Goal: Feedback & Contribution: Leave review/rating

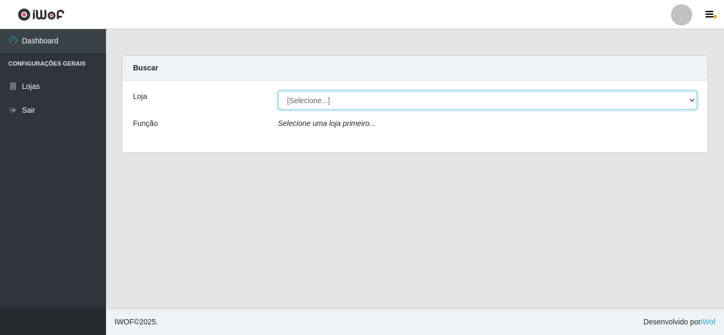
click at [377, 97] on select "[Selecione...] Queiroz Atacadão - [GEOGRAPHIC_DATA]" at bounding box center [487, 100] width 419 height 19
select select "225"
click at [278, 91] on select "[Selecione...] Queiroz Atacadão - [GEOGRAPHIC_DATA]" at bounding box center [487, 100] width 419 height 19
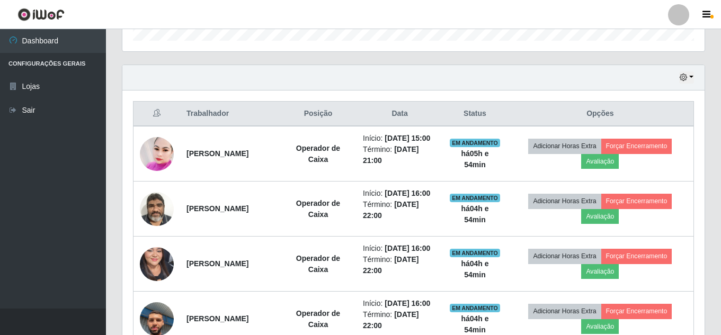
scroll to position [371, 0]
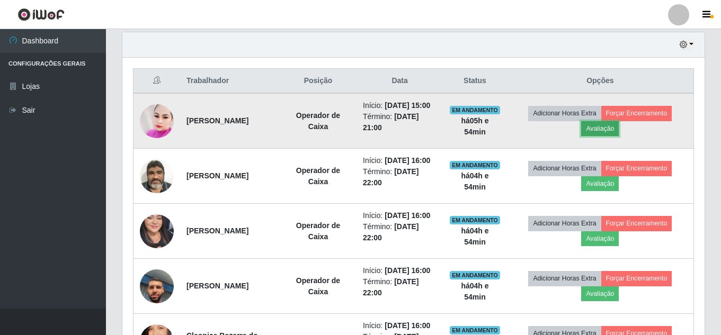
click at [608, 135] on button "Avaliação" at bounding box center [600, 128] width 38 height 15
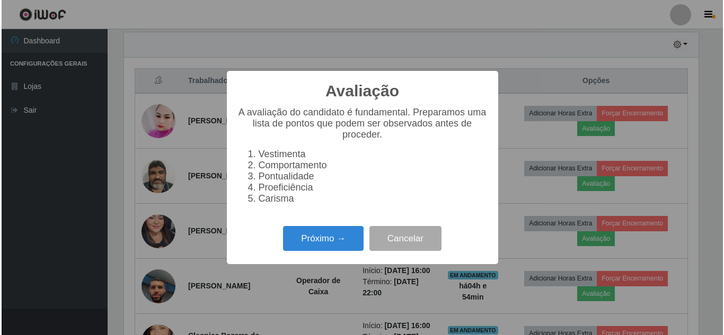
scroll to position [220, 577]
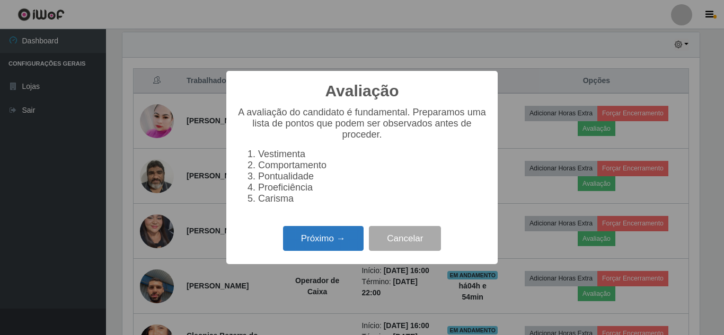
click at [330, 247] on button "Próximo →" at bounding box center [323, 238] width 81 height 25
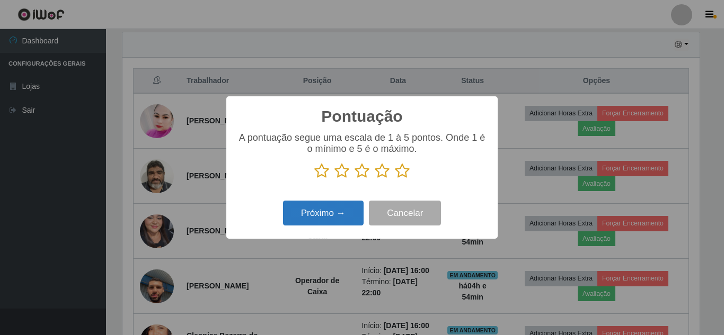
scroll to position [529519, 529162]
click at [376, 177] on icon at bounding box center [382, 171] width 15 height 16
click at [375, 179] on input "radio" at bounding box center [375, 179] width 0 height 0
click at [364, 195] on div "Pontuação × A pontuação segue uma escala de 1 à 5 pontos. Onde 1 é o mínimo e 5…" at bounding box center [361, 167] width 271 height 142
click at [350, 208] on button "Próximo →" at bounding box center [323, 213] width 81 height 25
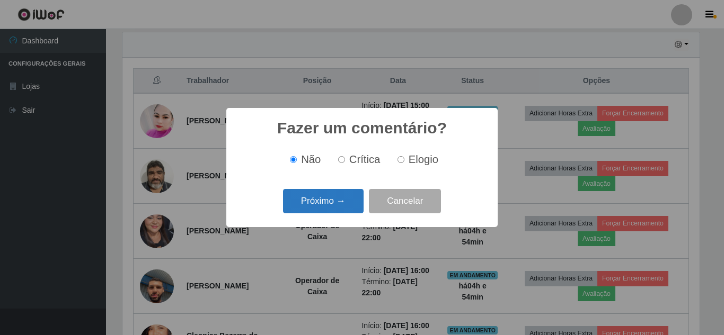
click at [359, 203] on button "Próximo →" at bounding box center [323, 201] width 81 height 25
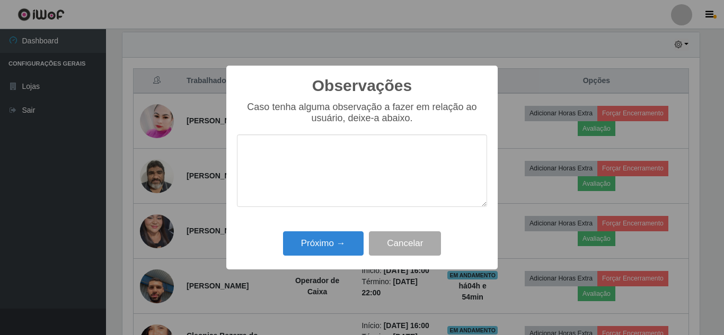
click at [341, 261] on div "Observações × Caso tenha alguma observação a fazer em relação ao usuário, deixe…" at bounding box center [361, 168] width 271 height 204
click at [340, 248] on button "Próximo →" at bounding box center [323, 243] width 81 height 25
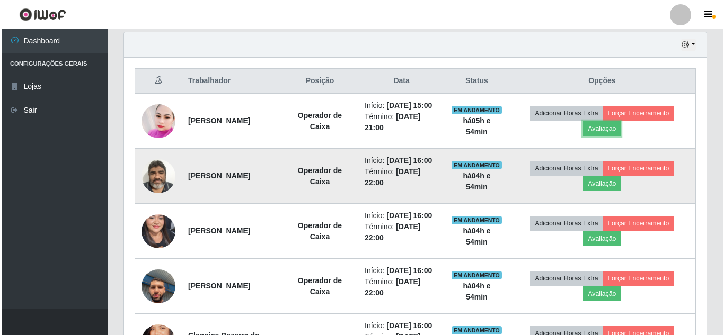
scroll to position [220, 582]
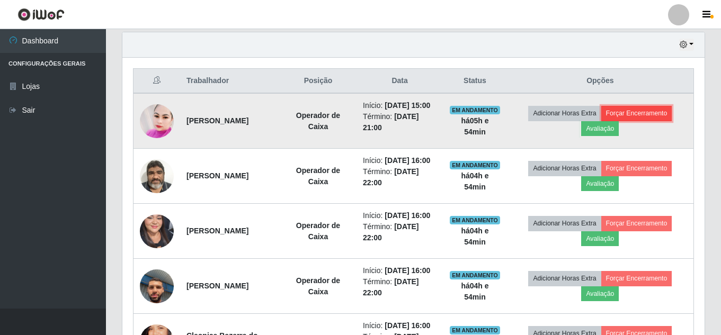
click at [657, 114] on button "Forçar Encerramento" at bounding box center [636, 113] width 71 height 15
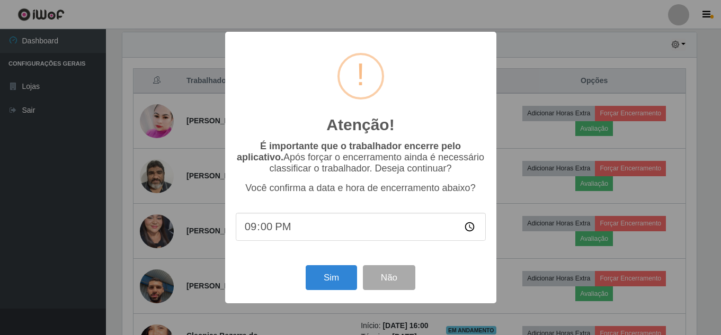
scroll to position [220, 577]
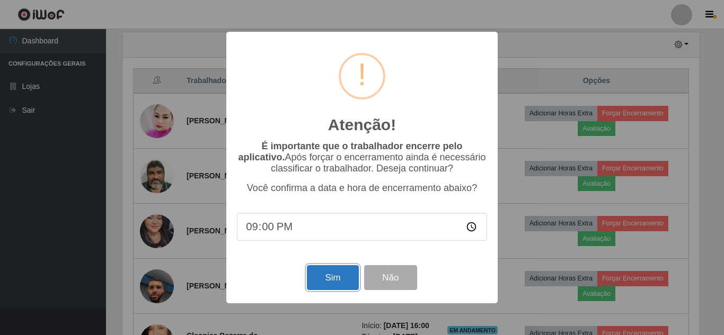
click at [329, 275] on button "Sim" at bounding box center [332, 277] width 51 height 25
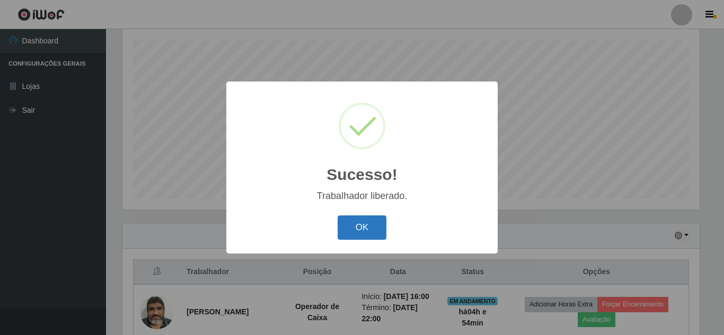
click at [350, 228] on button "OK" at bounding box center [361, 228] width 49 height 25
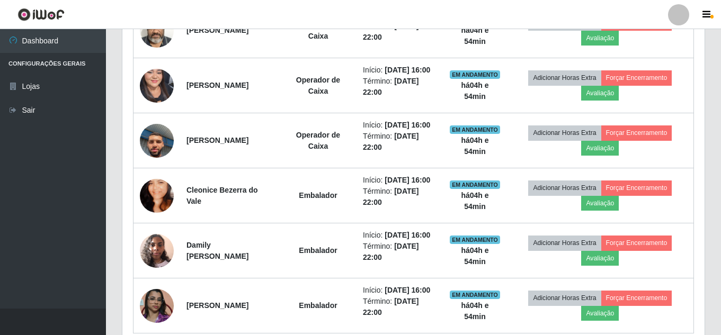
scroll to position [497, 0]
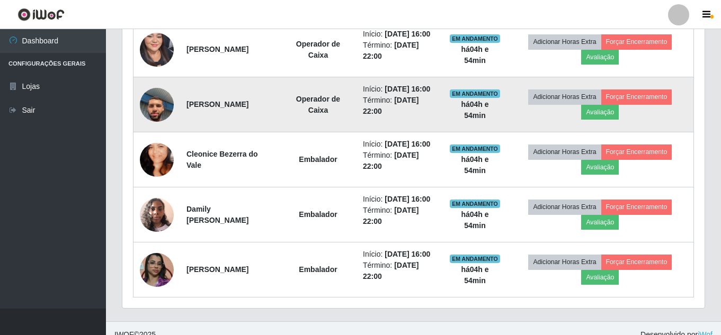
click at [162, 126] on img at bounding box center [157, 105] width 34 height 60
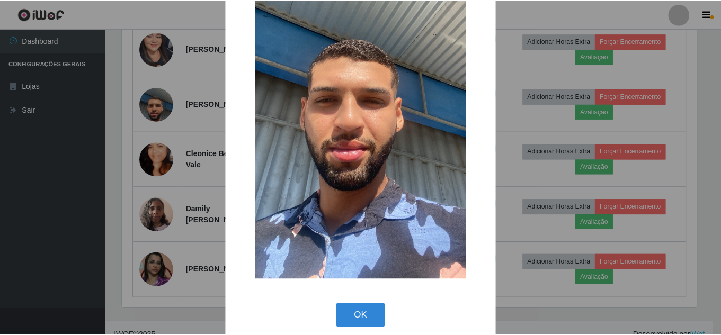
scroll to position [134, 0]
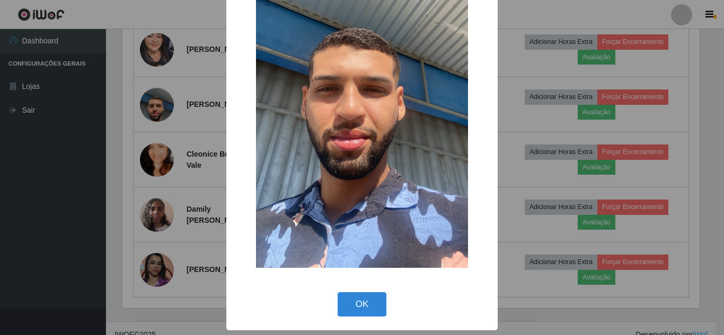
click at [199, 165] on div "× OK Cancel" at bounding box center [362, 167] width 724 height 335
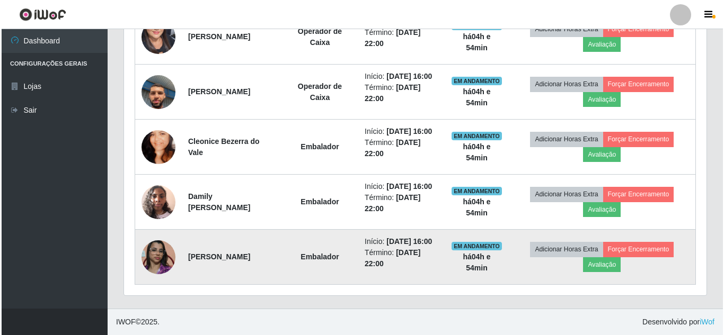
scroll to position [577, 0]
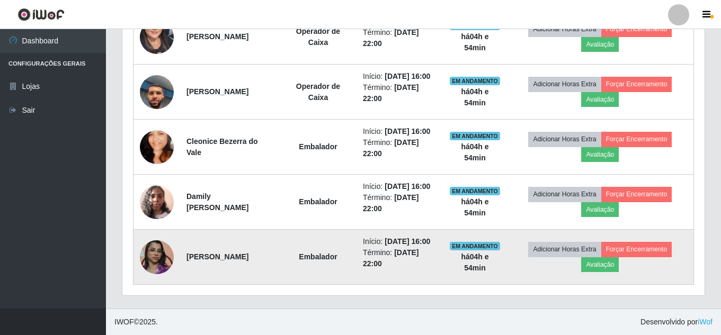
click at [161, 253] on img at bounding box center [157, 257] width 34 height 60
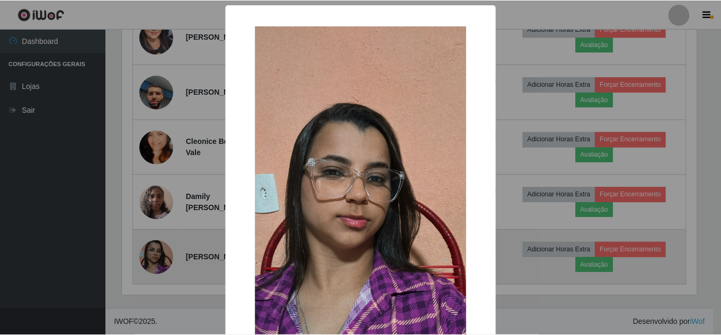
scroll to position [220, 577]
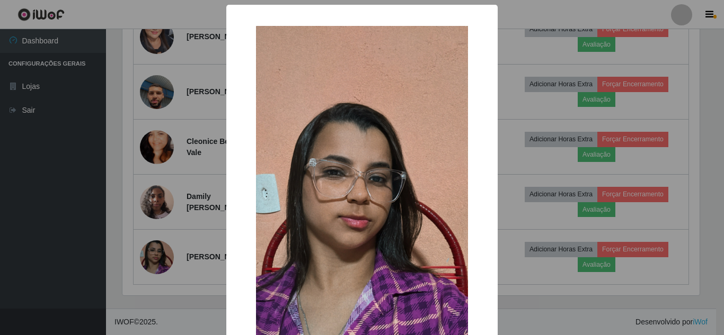
click at [197, 213] on div "× OK Cancel" at bounding box center [362, 167] width 724 height 335
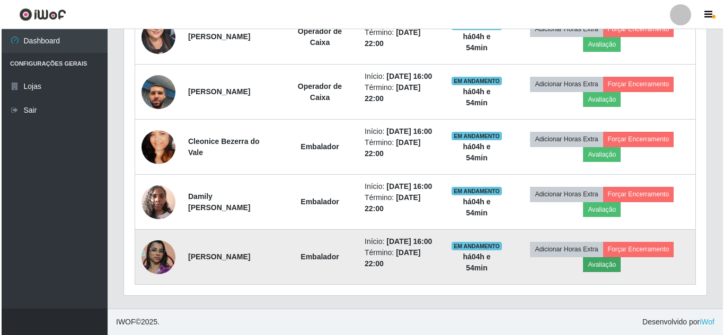
scroll to position [220, 582]
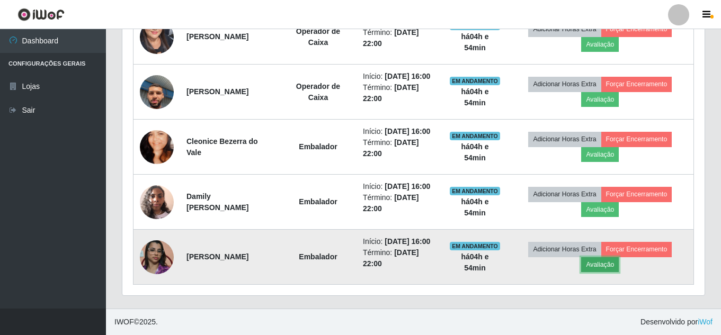
click at [595, 262] on button "Avaliação" at bounding box center [600, 264] width 38 height 15
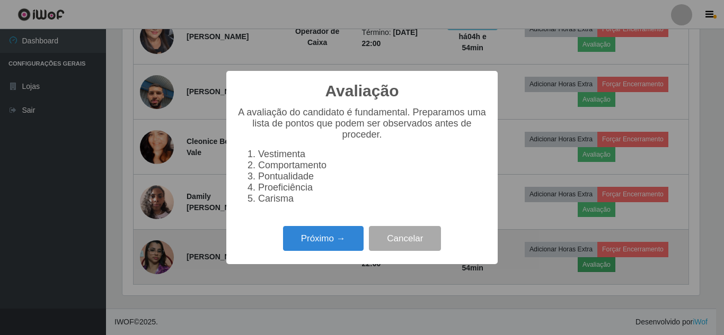
scroll to position [0, 0]
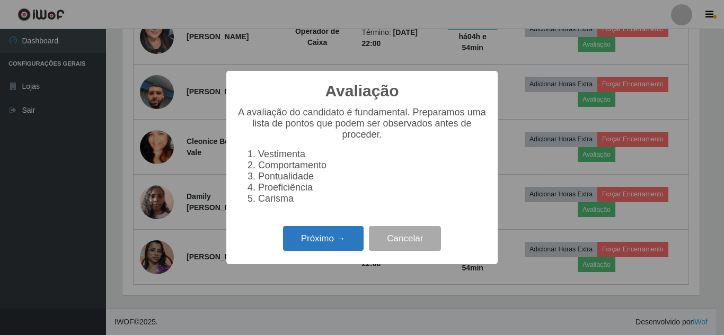
click at [326, 250] on button "Próximo →" at bounding box center [323, 238] width 81 height 25
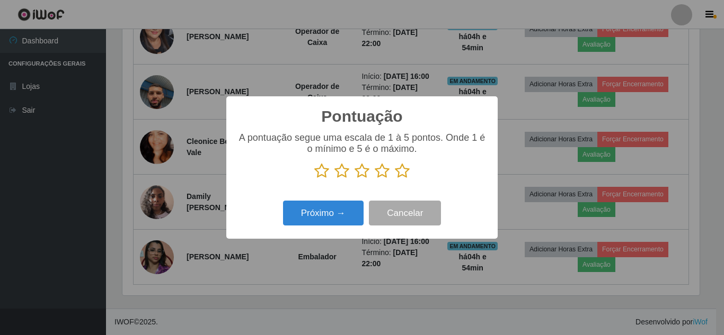
click at [342, 176] on icon at bounding box center [341, 171] width 15 height 16
click at [334, 179] on input "radio" at bounding box center [334, 179] width 0 height 0
click at [324, 174] on icon at bounding box center [321, 171] width 15 height 16
click at [314, 179] on input "radio" at bounding box center [314, 179] width 0 height 0
click at [316, 211] on button "Próximo →" at bounding box center [323, 213] width 81 height 25
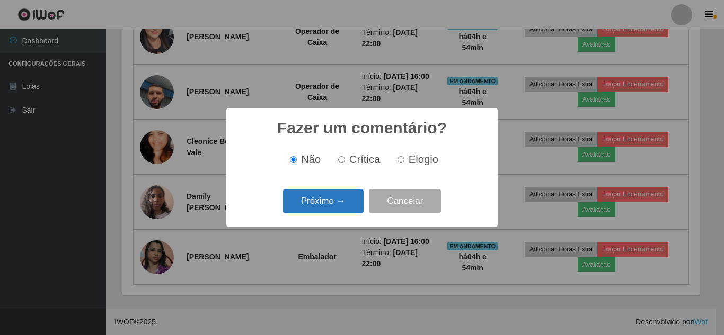
click at [337, 204] on button "Próximo →" at bounding box center [323, 201] width 81 height 25
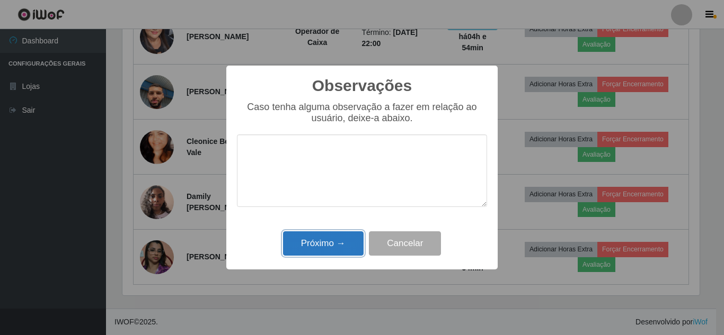
click at [340, 249] on button "Próximo →" at bounding box center [323, 243] width 81 height 25
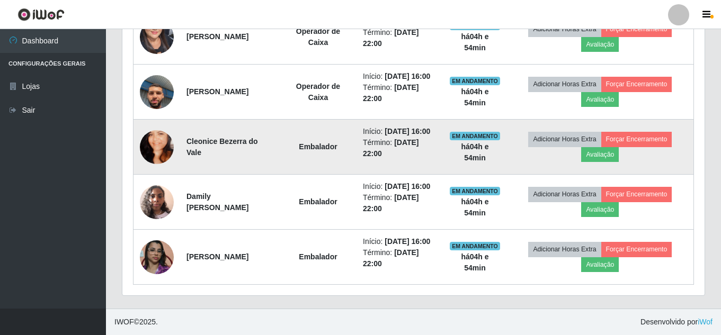
click at [148, 117] on img at bounding box center [157, 147] width 34 height 60
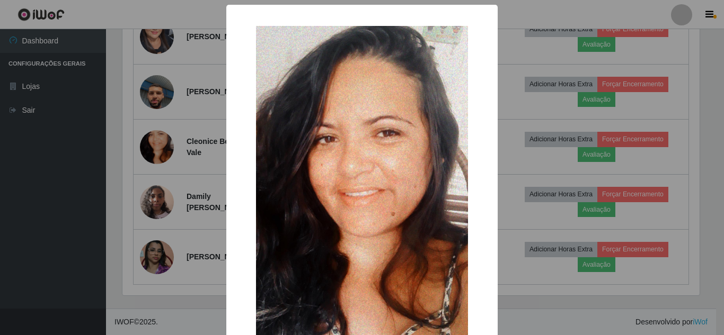
click at [148, 110] on div "× OK Cancel" at bounding box center [362, 167] width 724 height 335
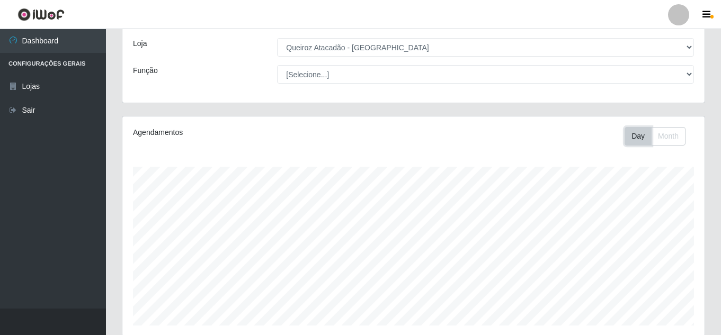
click at [640, 133] on button "Day" at bounding box center [638, 136] width 27 height 19
click at [659, 142] on button "Month" at bounding box center [668, 136] width 34 height 19
